Goal: Find specific page/section: Find specific page/section

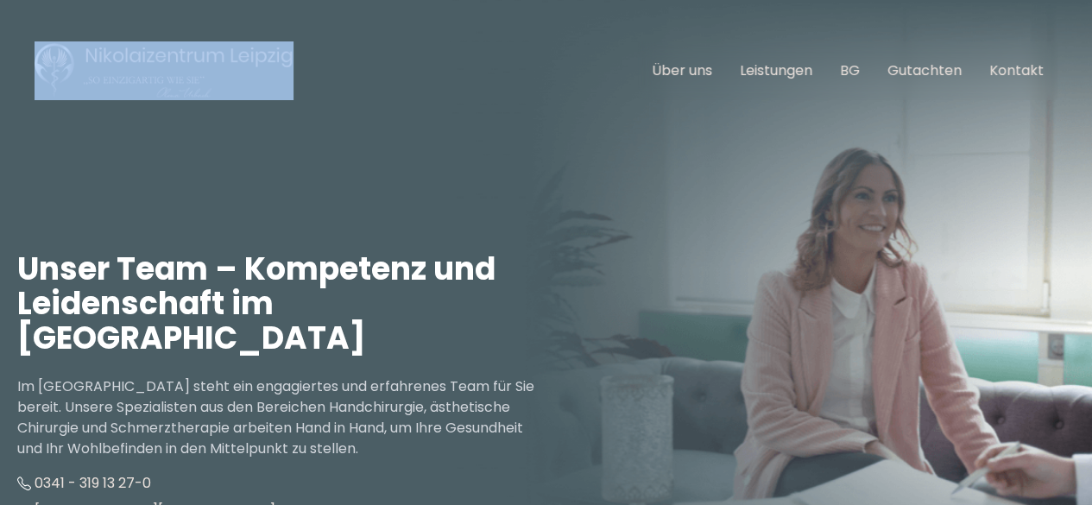
drag, startPoint x: 273, startPoint y: 70, endPoint x: 97, endPoint y: 61, distance: 176.3
click at [97, 61] on nav "Hauptnavigation öffnen Über uns Leistungen BG Gutachten Kontakt" at bounding box center [546, 71] width 1092 height 142
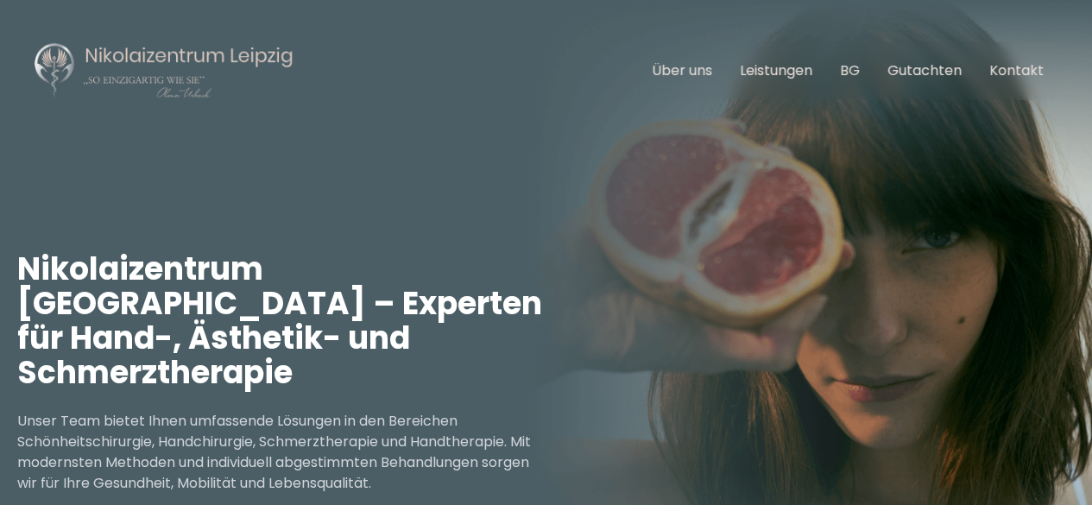
click at [712, 73] on link "Über uns" at bounding box center [682, 70] width 60 height 20
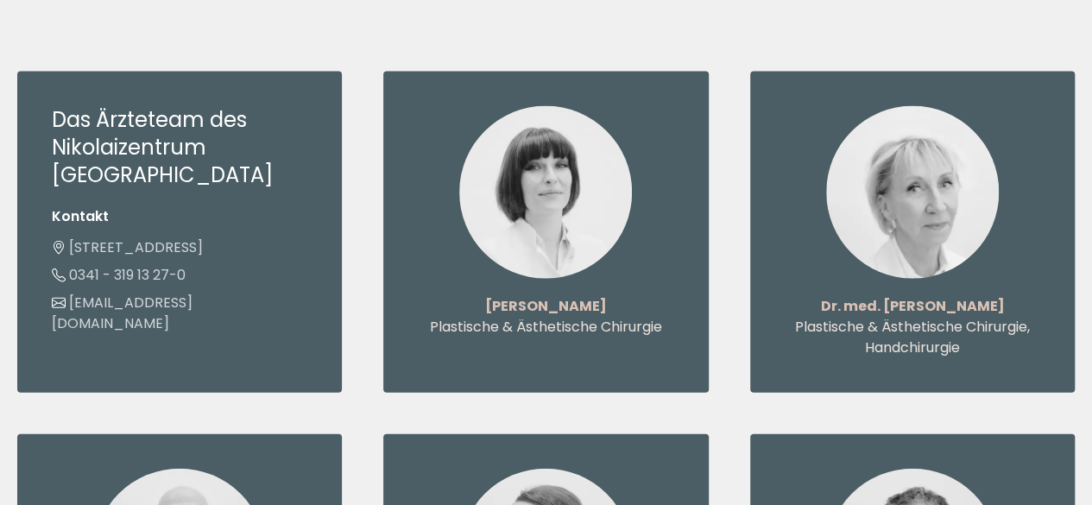
scroll to position [1855, 0]
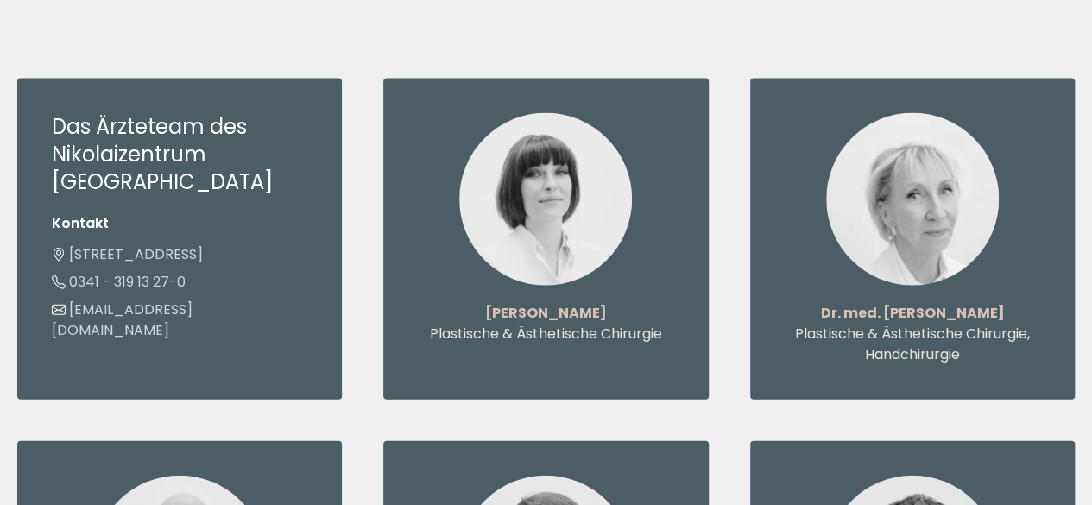
drag, startPoint x: 808, startPoint y: 265, endPoint x: 1049, endPoint y: 251, distance: 241.3
click at [1049, 251] on div "Dr. med. [PERSON_NAME] Plastische & Ästhetische Chirurgie, Handchirurgie" at bounding box center [912, 239] width 325 height 321
copy strong "Dr. med. [PERSON_NAME]"
